Goal: Transaction & Acquisition: Book appointment/travel/reservation

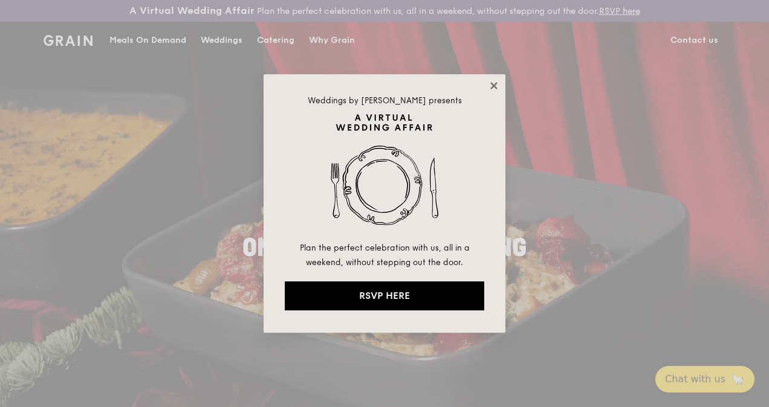
click at [492, 88] on icon at bounding box center [493, 85] width 11 height 11
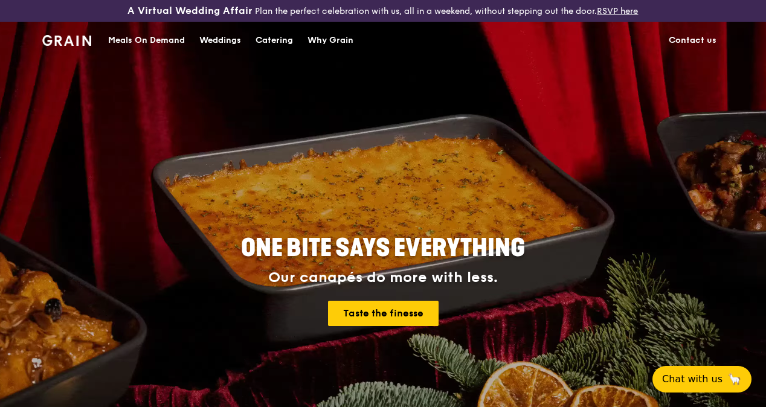
click at [269, 52] on div "Catering" at bounding box center [274, 40] width 37 height 36
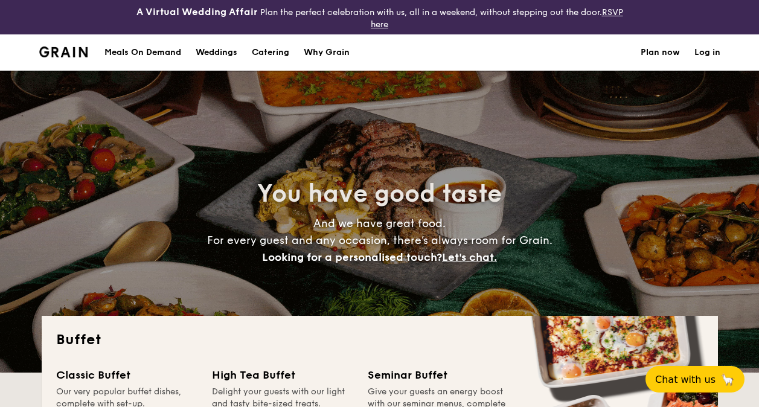
select select
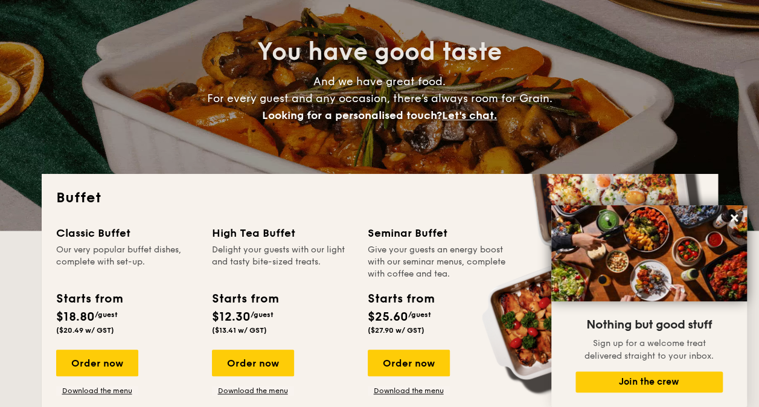
scroll to position [141, 0]
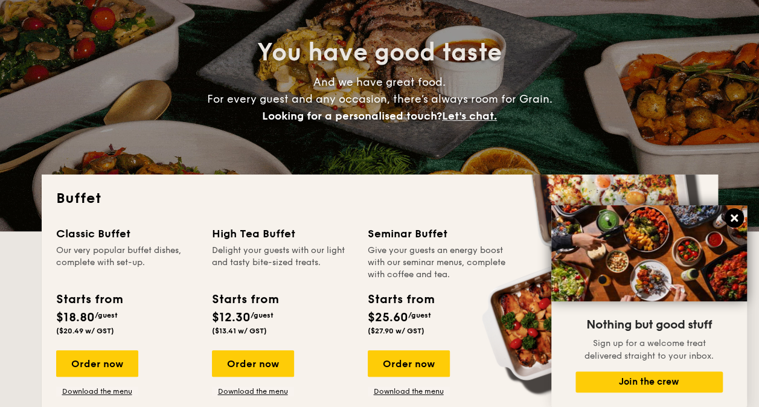
click at [741, 215] on button at bounding box center [734, 217] width 19 height 19
